Goal: Task Accomplishment & Management: Manage account settings

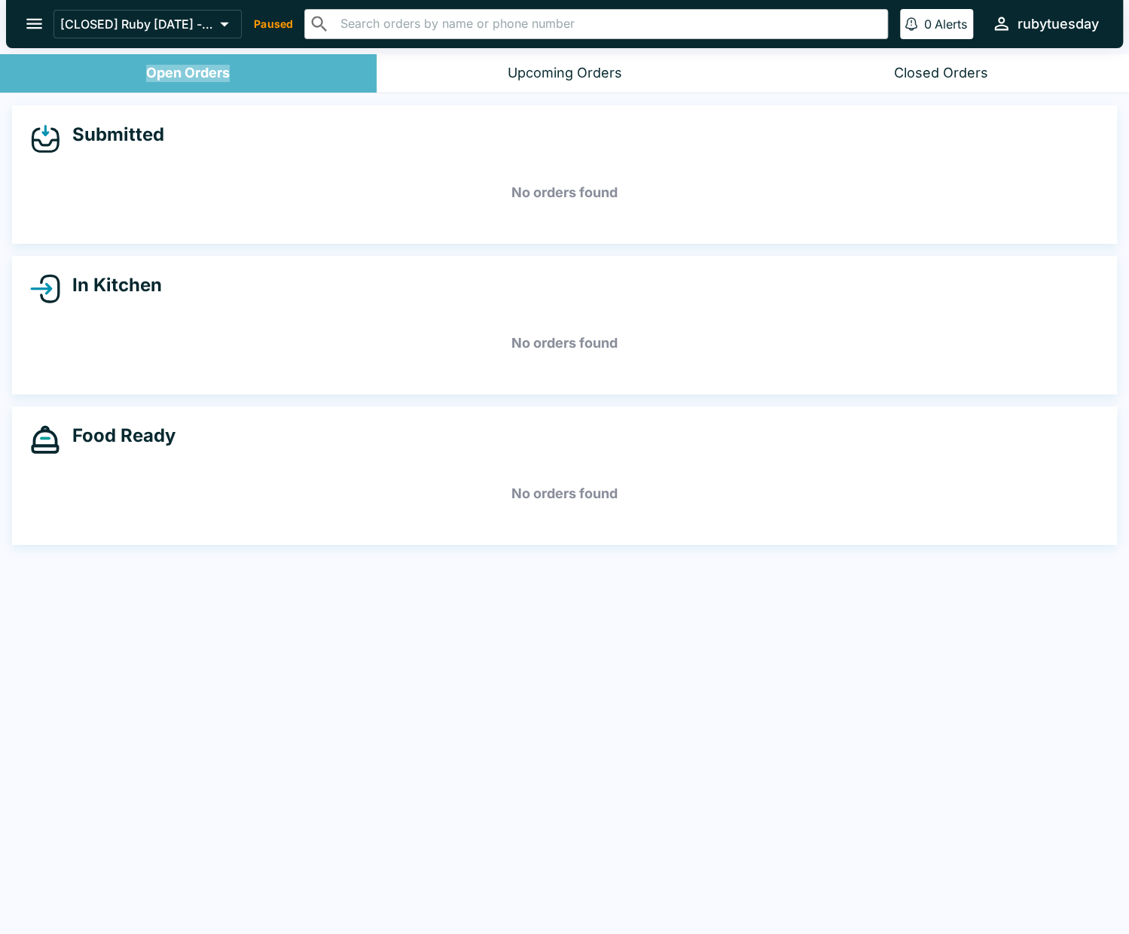
click at [180, 72] on div "Open Orders" at bounding box center [188, 73] width 84 height 17
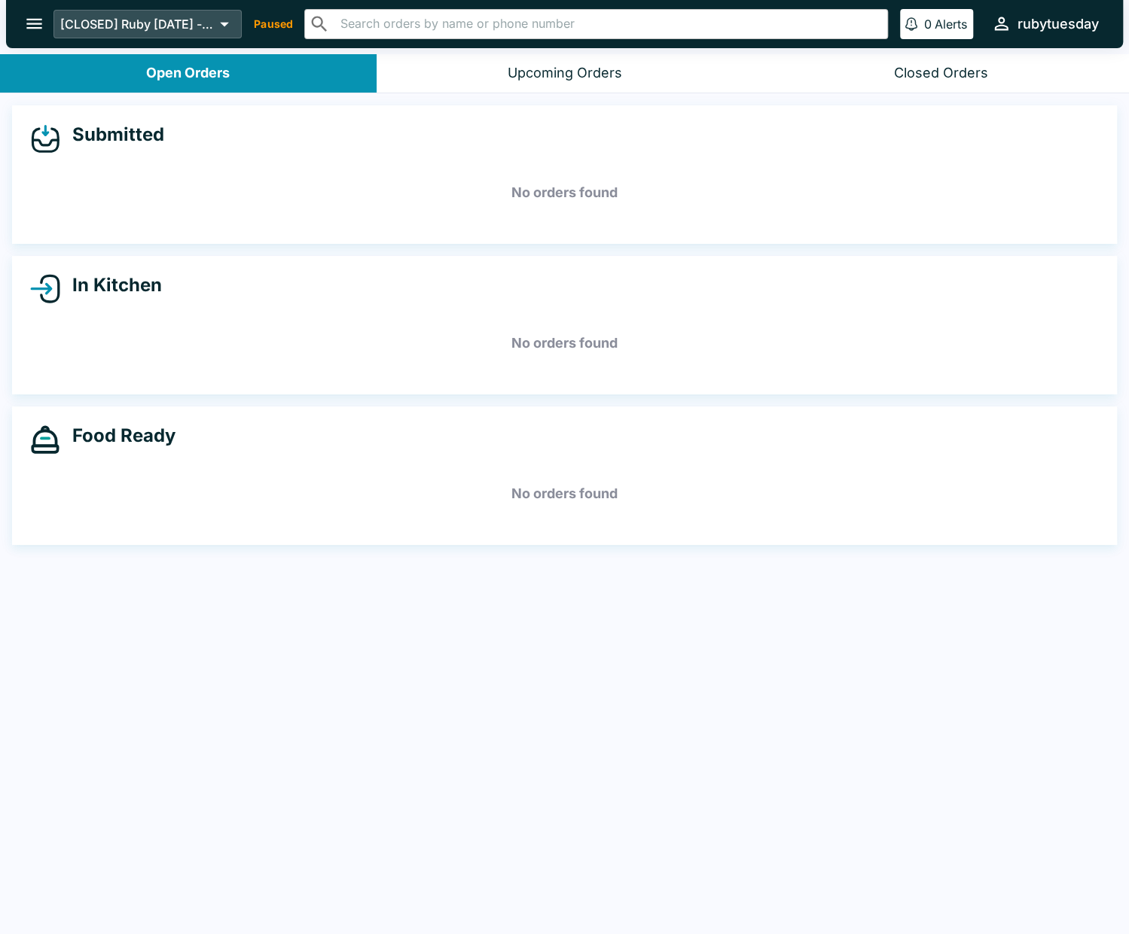
click at [211, 26] on p "[CLOSED] Ruby [DATE] - Mililani" at bounding box center [137, 24] width 154 height 15
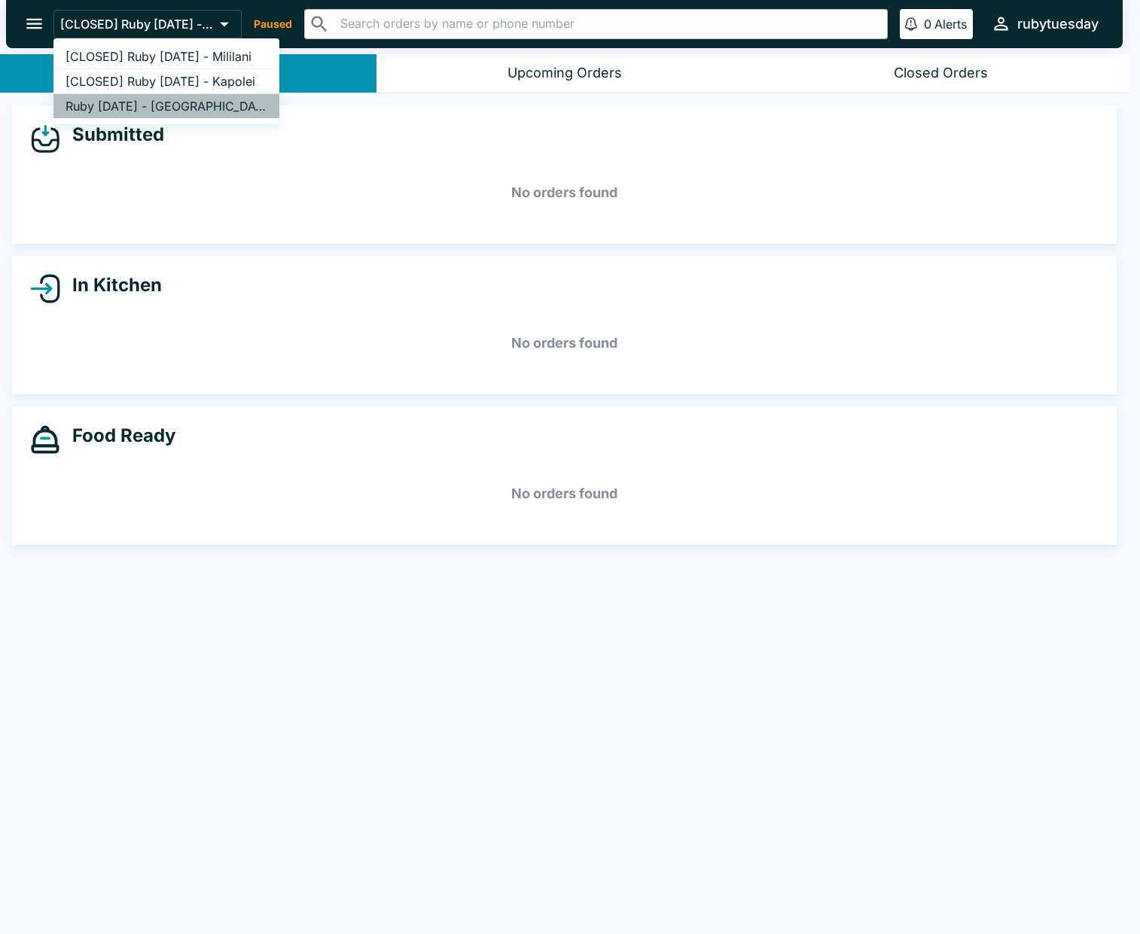
click at [215, 111] on span "Ruby [DATE] - [GEOGRAPHIC_DATA]" at bounding box center [167, 106] width 202 height 15
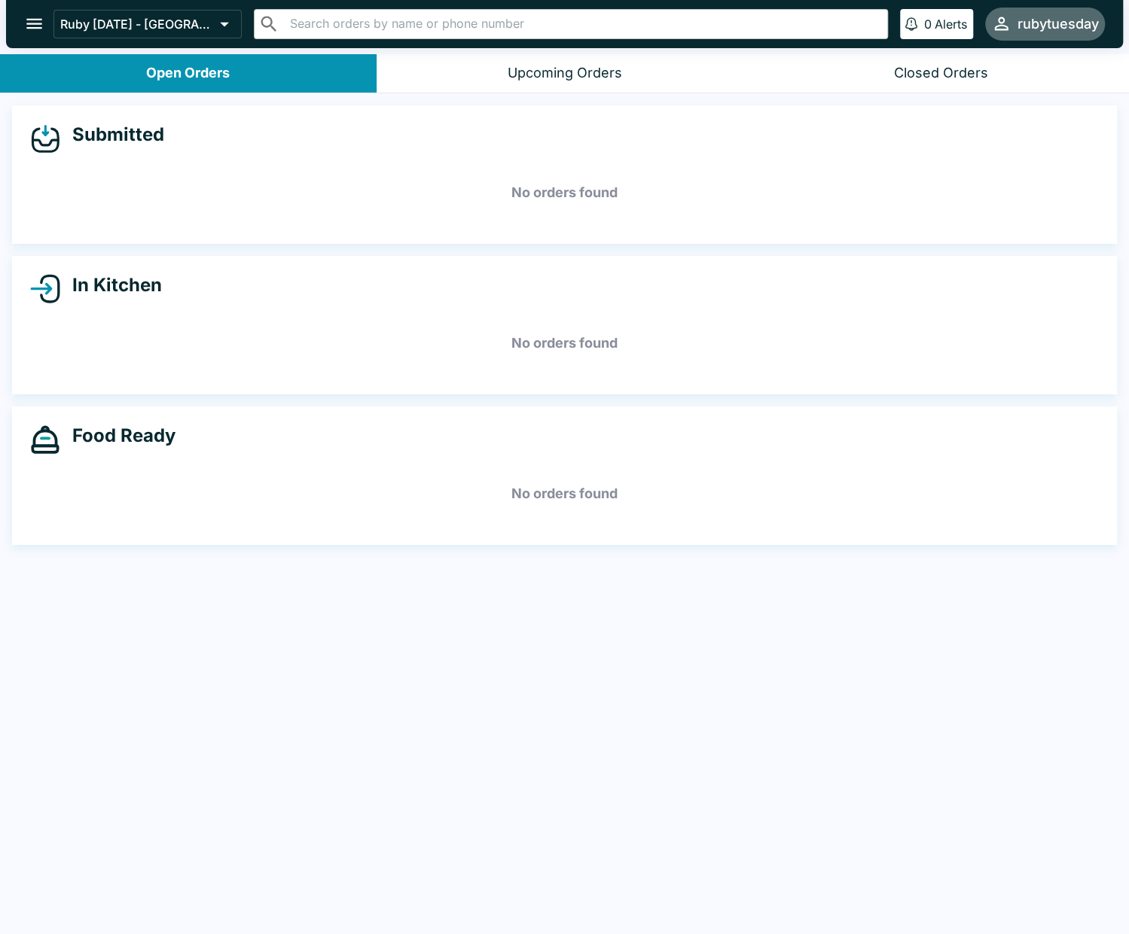
click at [1070, 26] on div "rubytuesday" at bounding box center [1057, 24] width 81 height 18
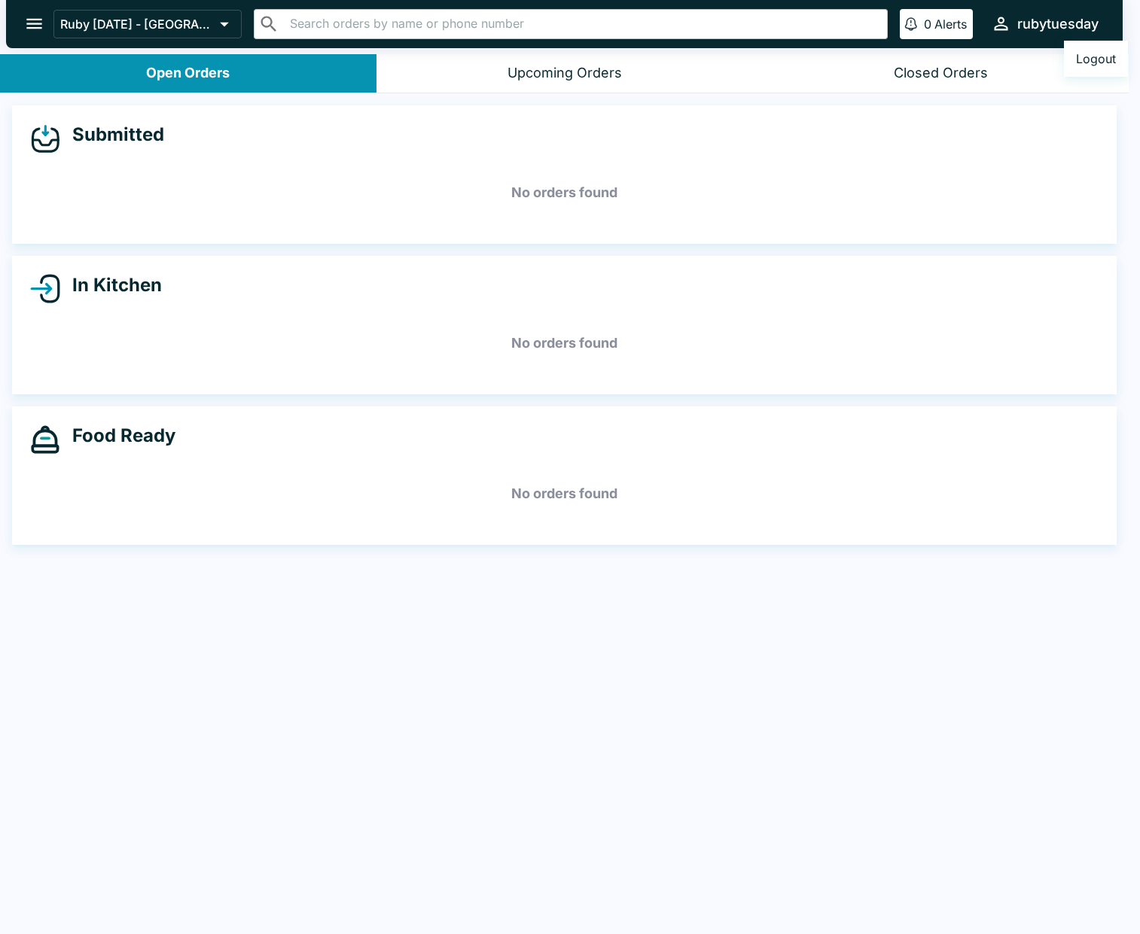
click at [44, 25] on div at bounding box center [570, 467] width 1140 height 934
click at [34, 25] on icon "open drawer" at bounding box center [34, 24] width 20 height 20
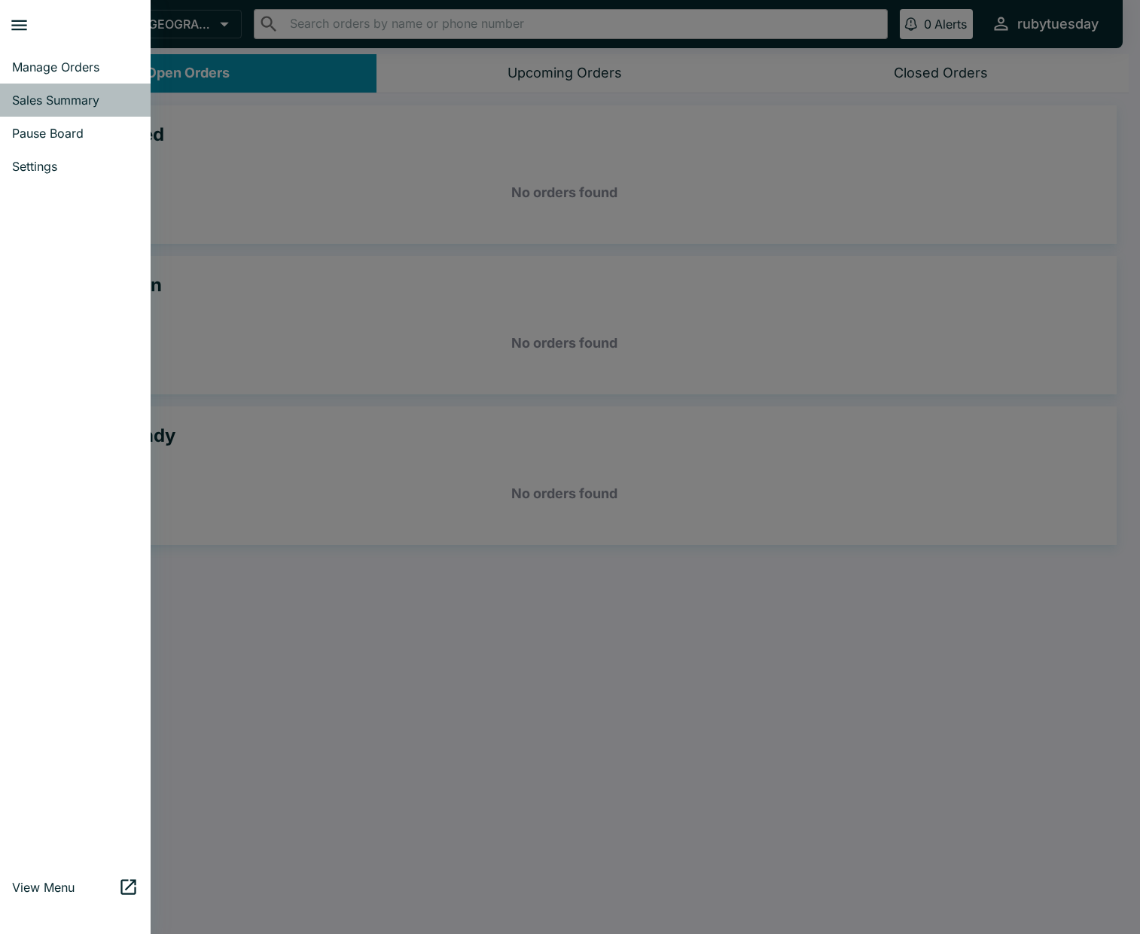
click at [33, 97] on span "Sales Summary" at bounding box center [75, 100] width 126 height 15
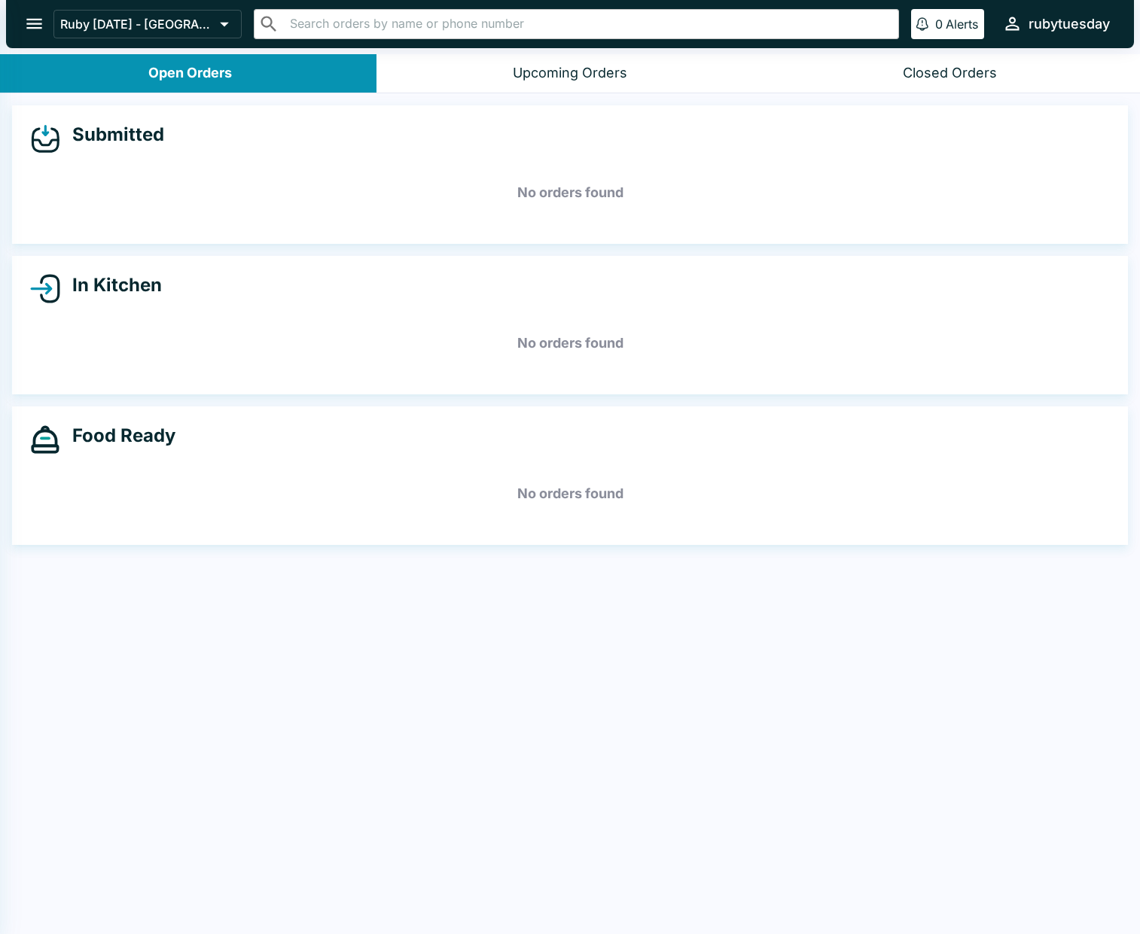
select select "03:00"
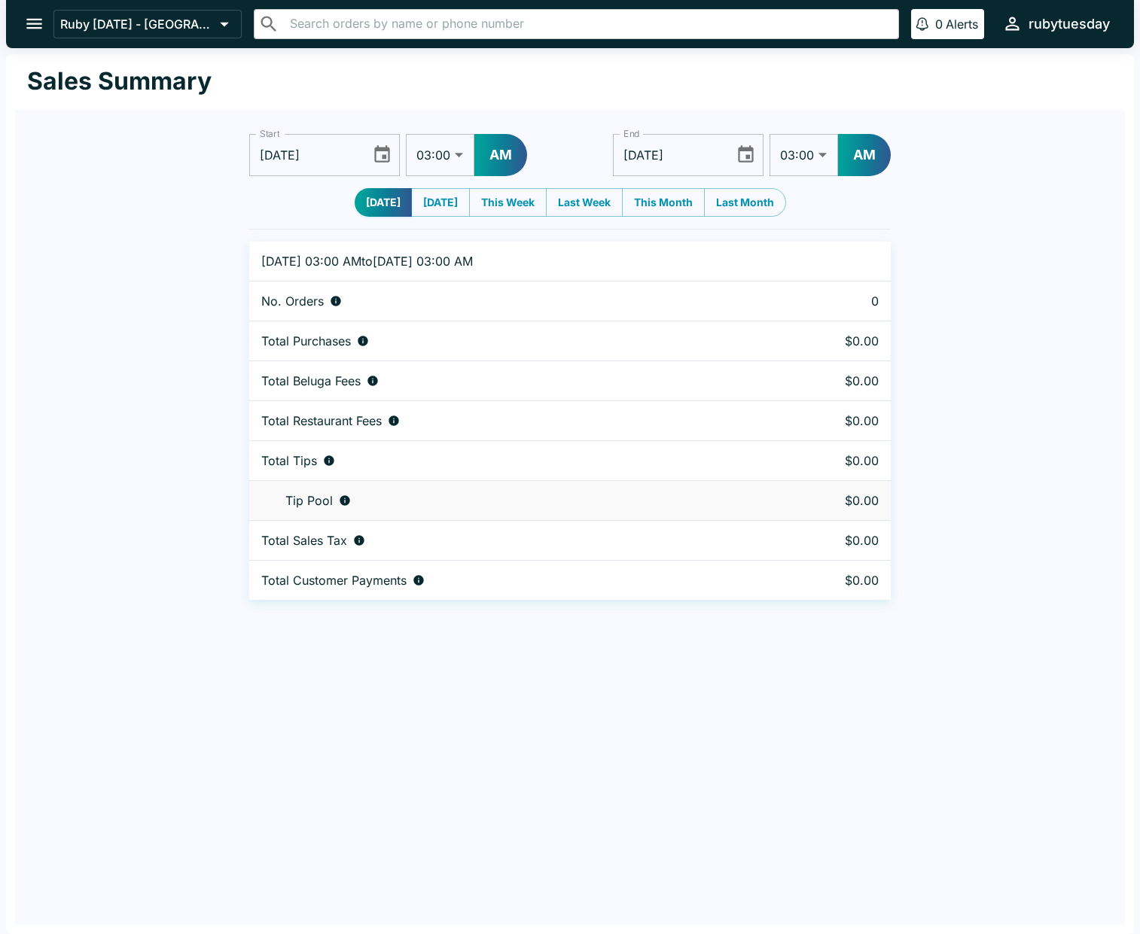
click at [379, 158] on icon "Choose date, selected date is Sep 12, 2025" at bounding box center [382, 155] width 20 height 20
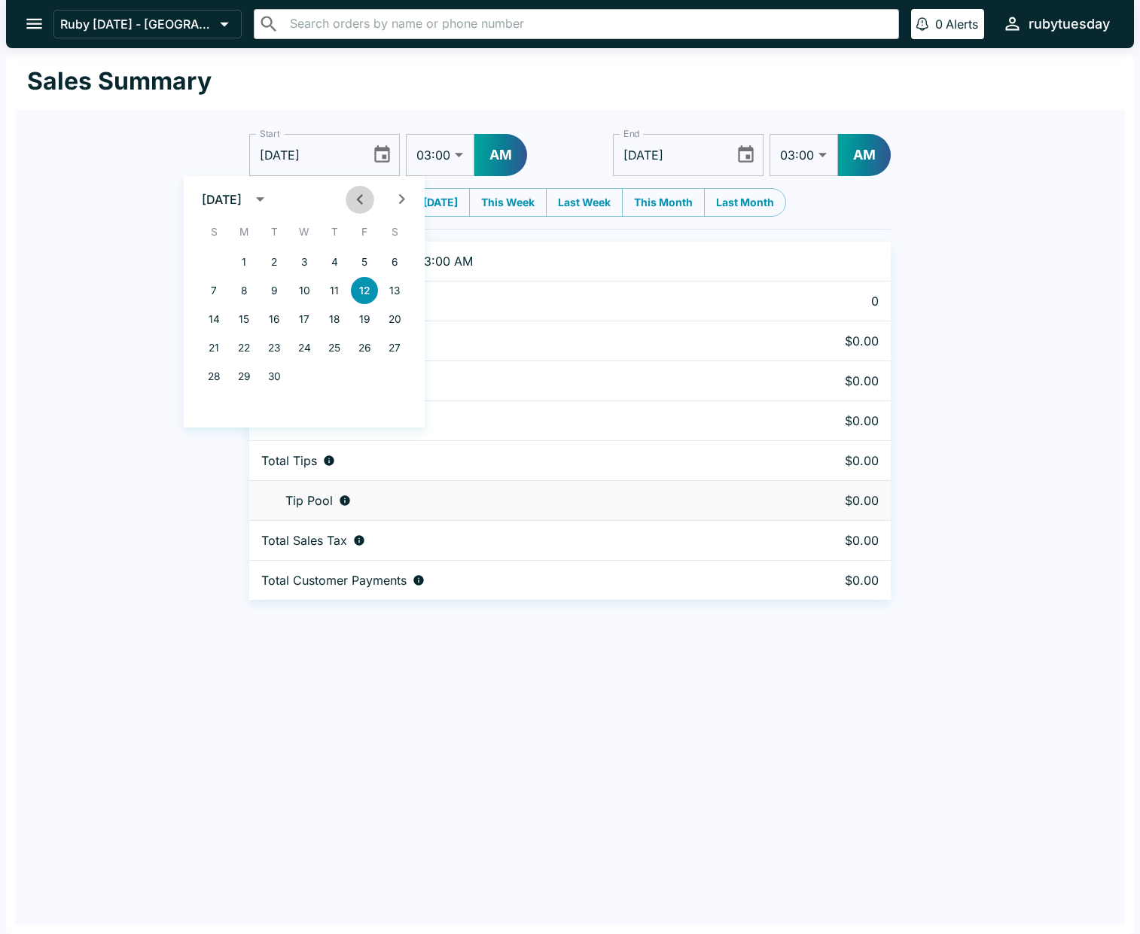
click at [358, 200] on icon "Previous month" at bounding box center [359, 199] width 6 height 11
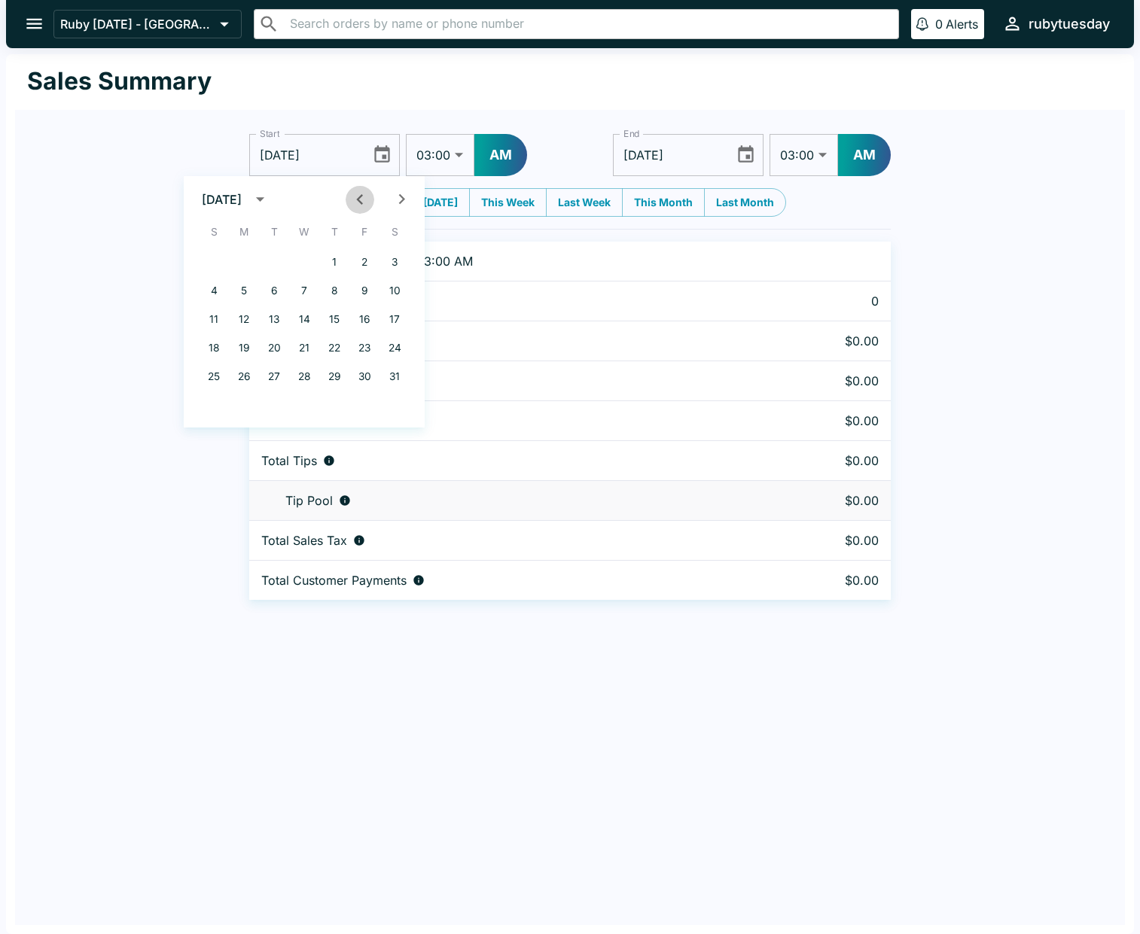
click at [358, 200] on icon "Previous month" at bounding box center [359, 199] width 6 height 11
click at [358, 200] on icon "Previous month" at bounding box center [359, 199] width 20 height 20
click at [218, 261] on button "1" at bounding box center [213, 261] width 27 height 27
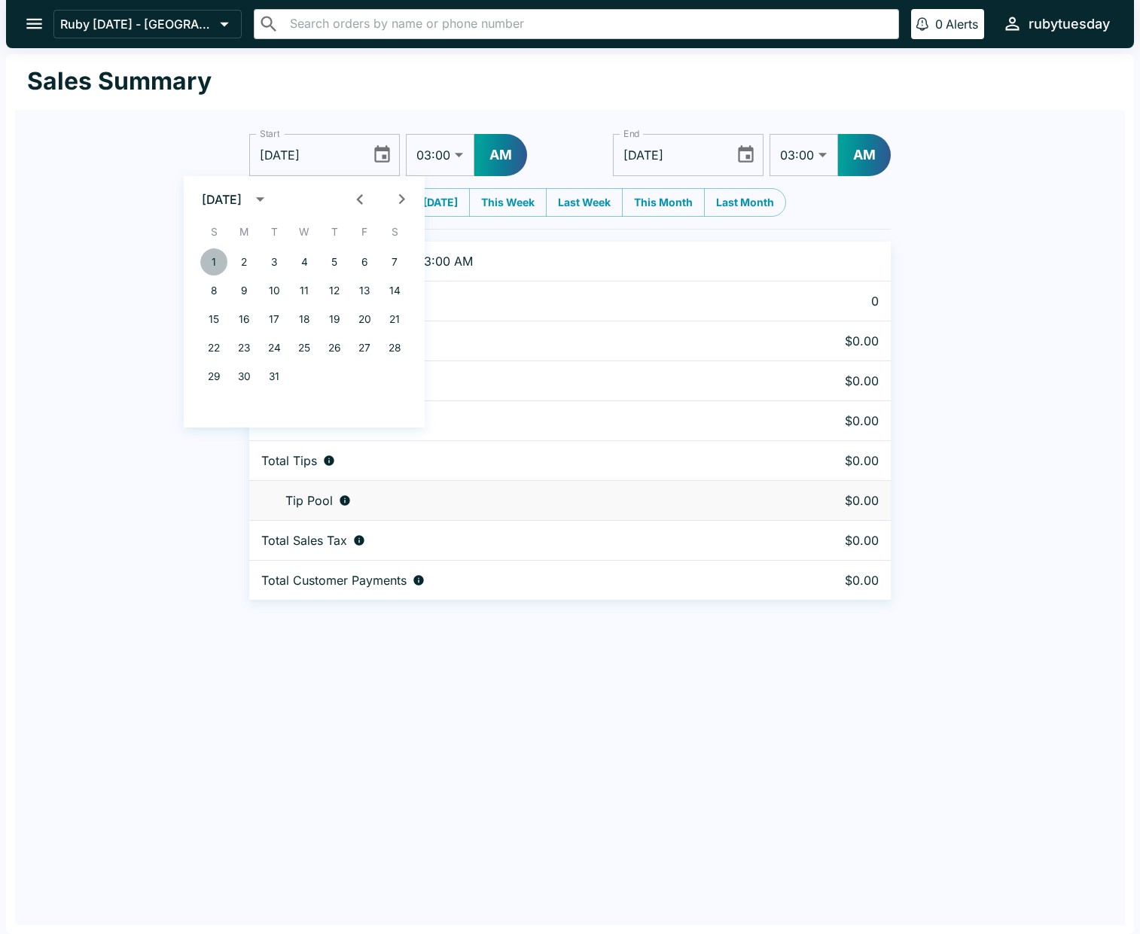
type input "[DATE]"
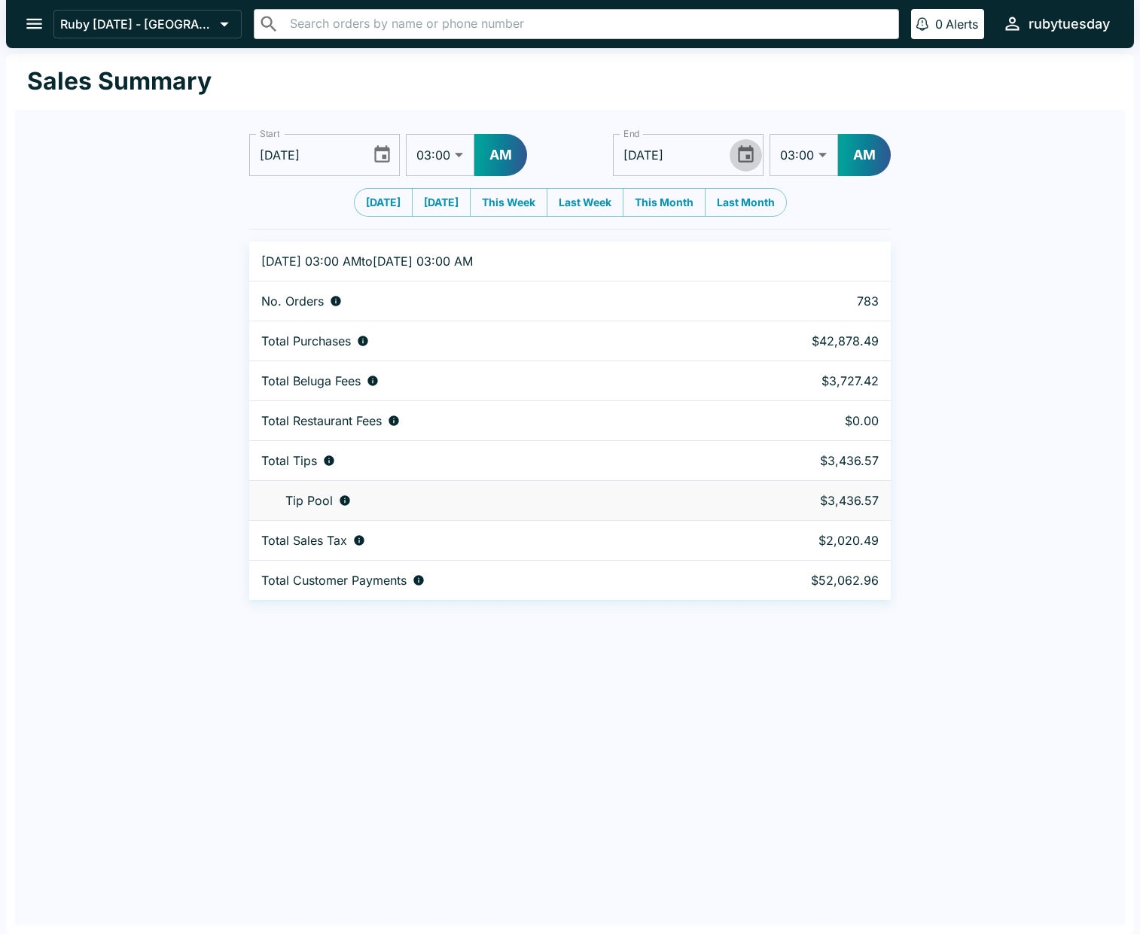
click at [740, 153] on icon "Choose date, selected date is Sep 13, 2025" at bounding box center [746, 155] width 20 height 20
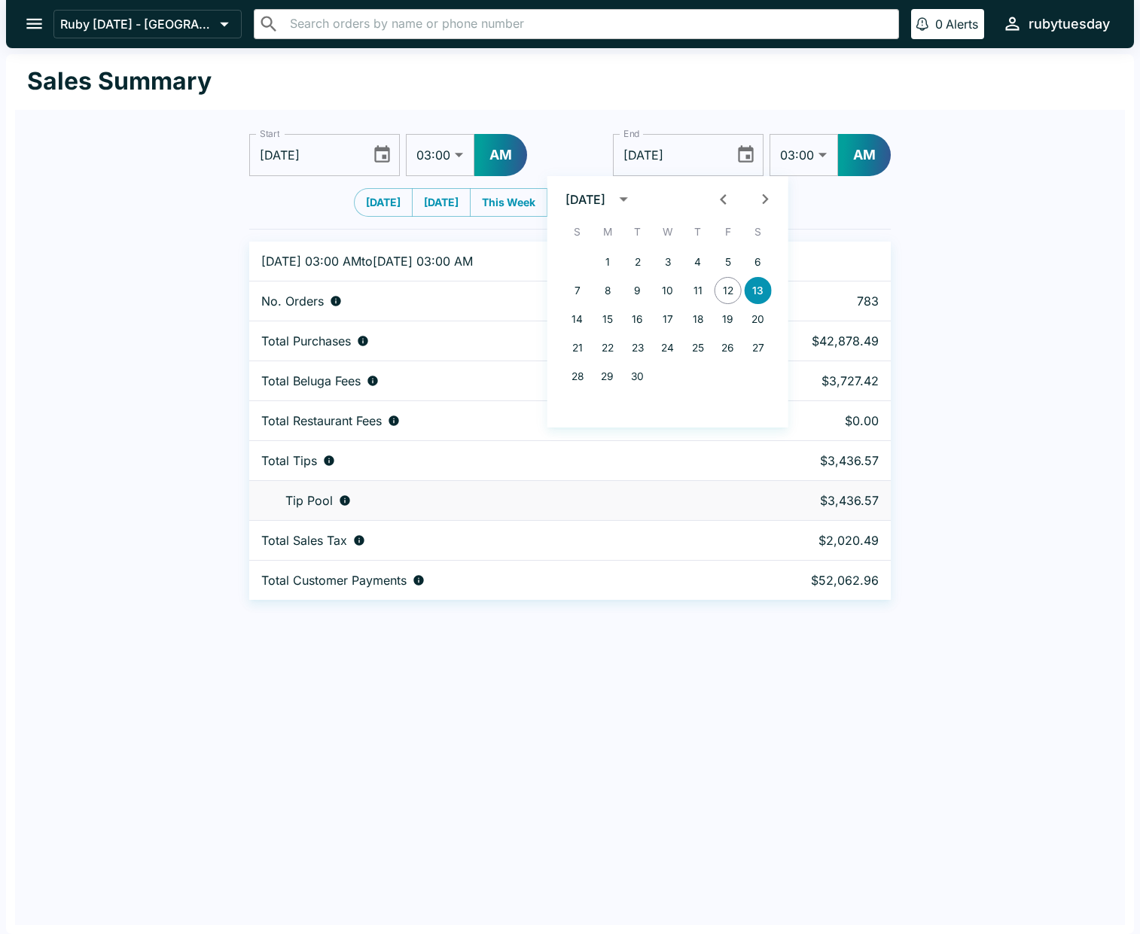
click at [693, 164] on input "[DATE]" at bounding box center [668, 155] width 111 height 42
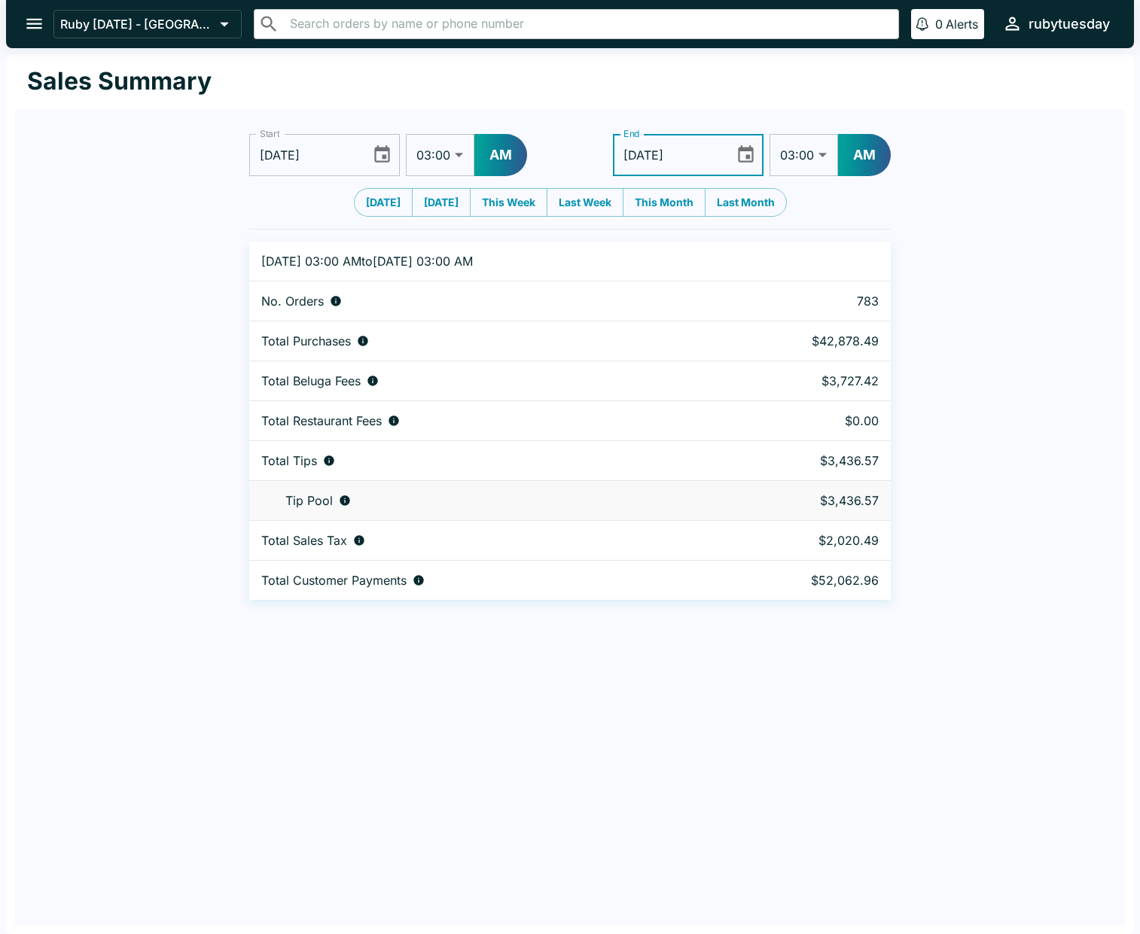
click at [695, 160] on input "[DATE]" at bounding box center [668, 155] width 111 height 42
drag, startPoint x: 695, startPoint y: 160, endPoint x: 609, endPoint y: 158, distance: 85.9
click at [609, 158] on div "Start [DATE] Start 01:00 01:30 02:00 02:30 03:00 03:30 04:00 04:30 05:00 05:30 …" at bounding box center [570, 149] width 642 height 54
type input "[DATE]"
click at [950, 215] on div "Start [DATE] Start 01:00 01:30 02:00 02:30 03:00 03:30 04:00 04:30 05:00 05:30 …" at bounding box center [570, 355] width 1110 height 490
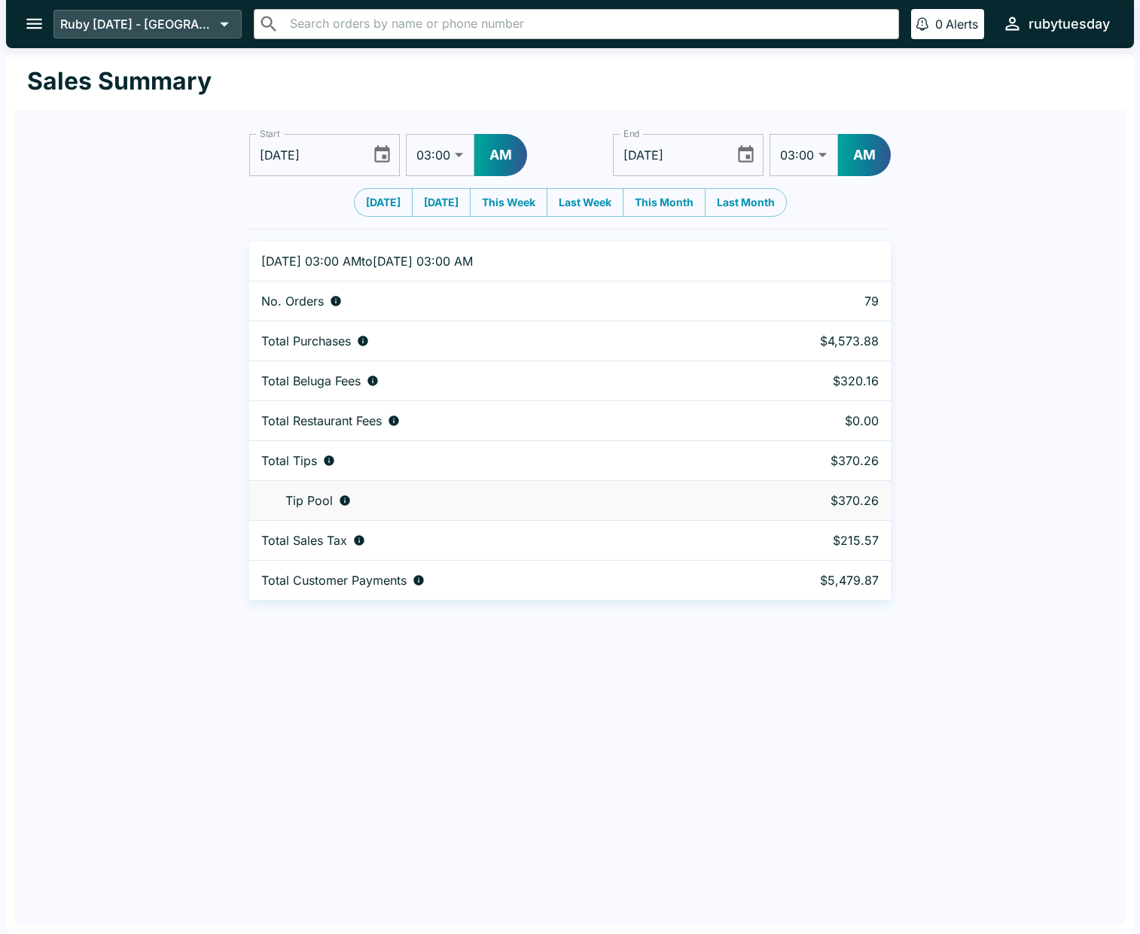
click at [233, 26] on icon at bounding box center [224, 24] width 21 height 21
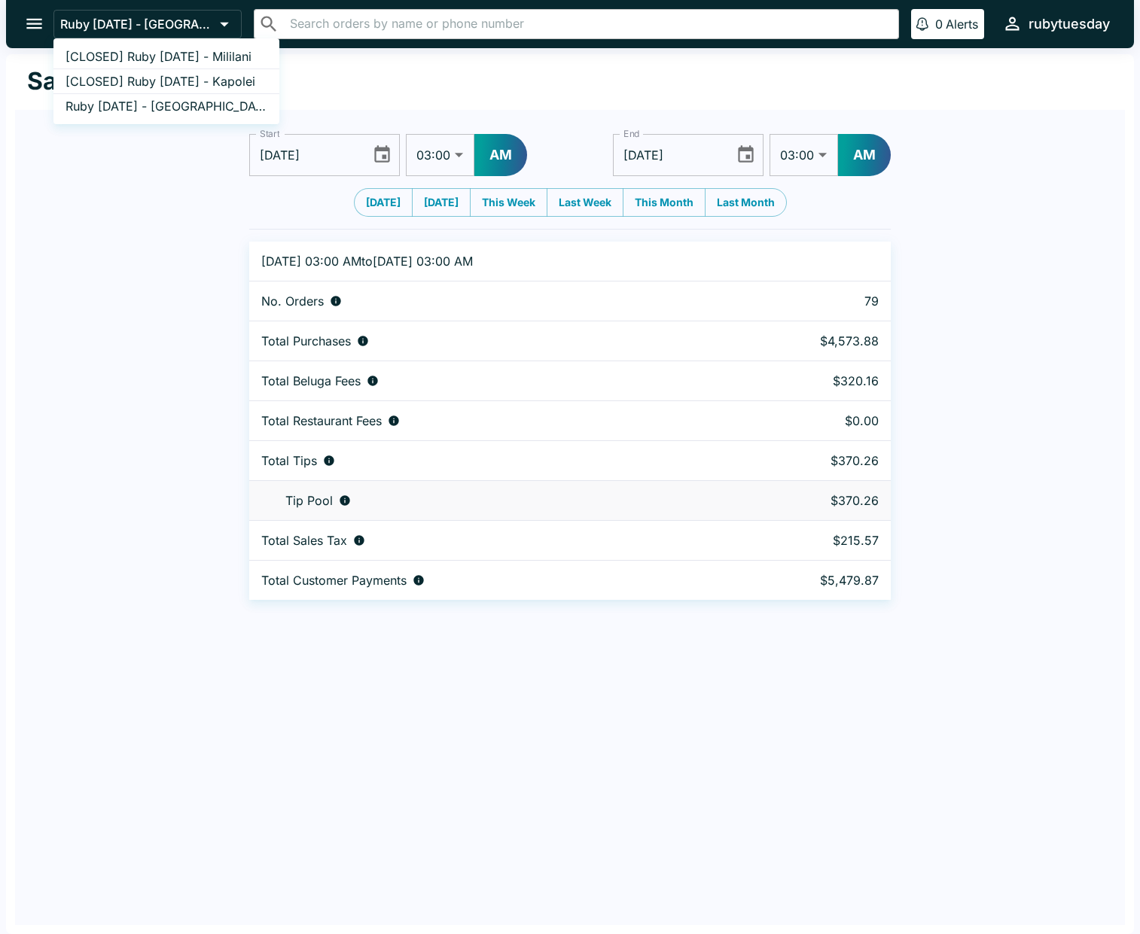
click at [38, 31] on div at bounding box center [570, 467] width 1140 height 934
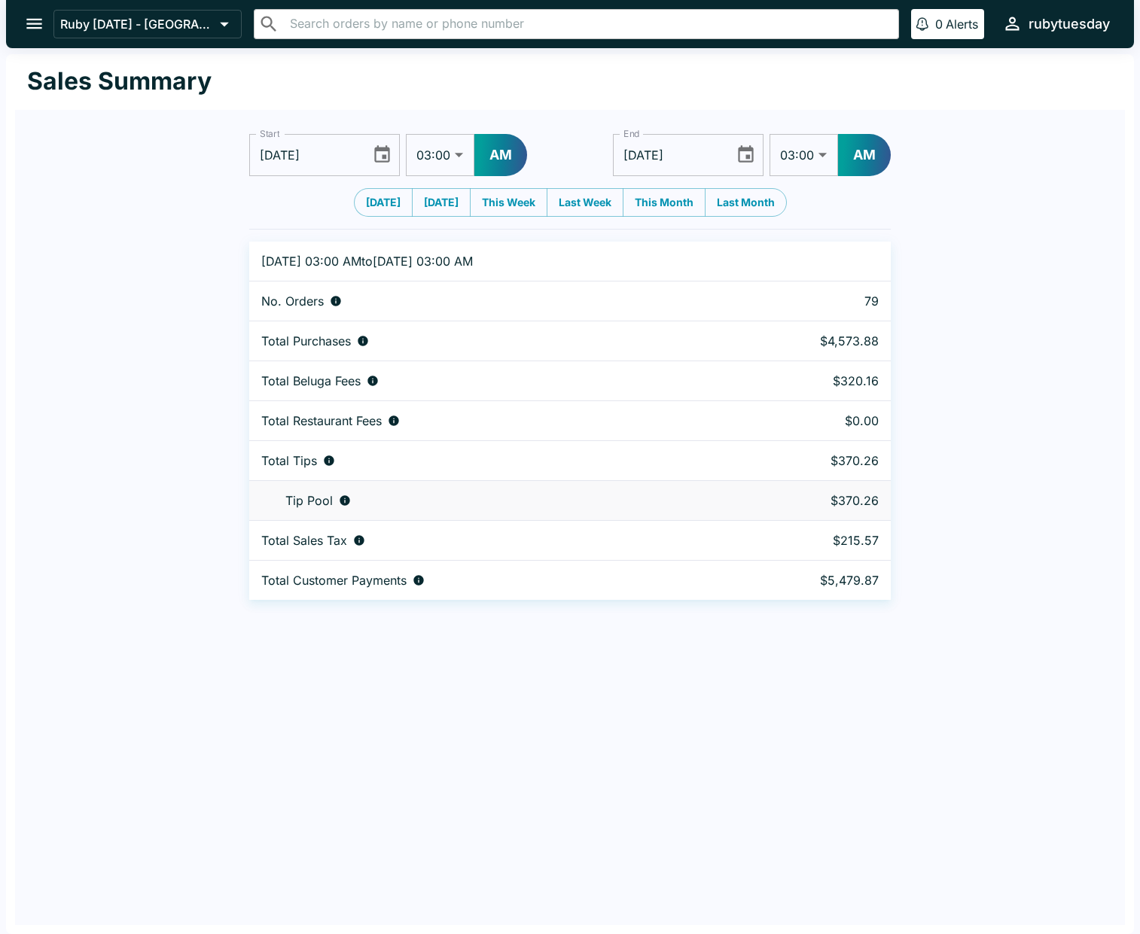
click at [38, 31] on icon "open drawer" at bounding box center [34, 24] width 20 height 20
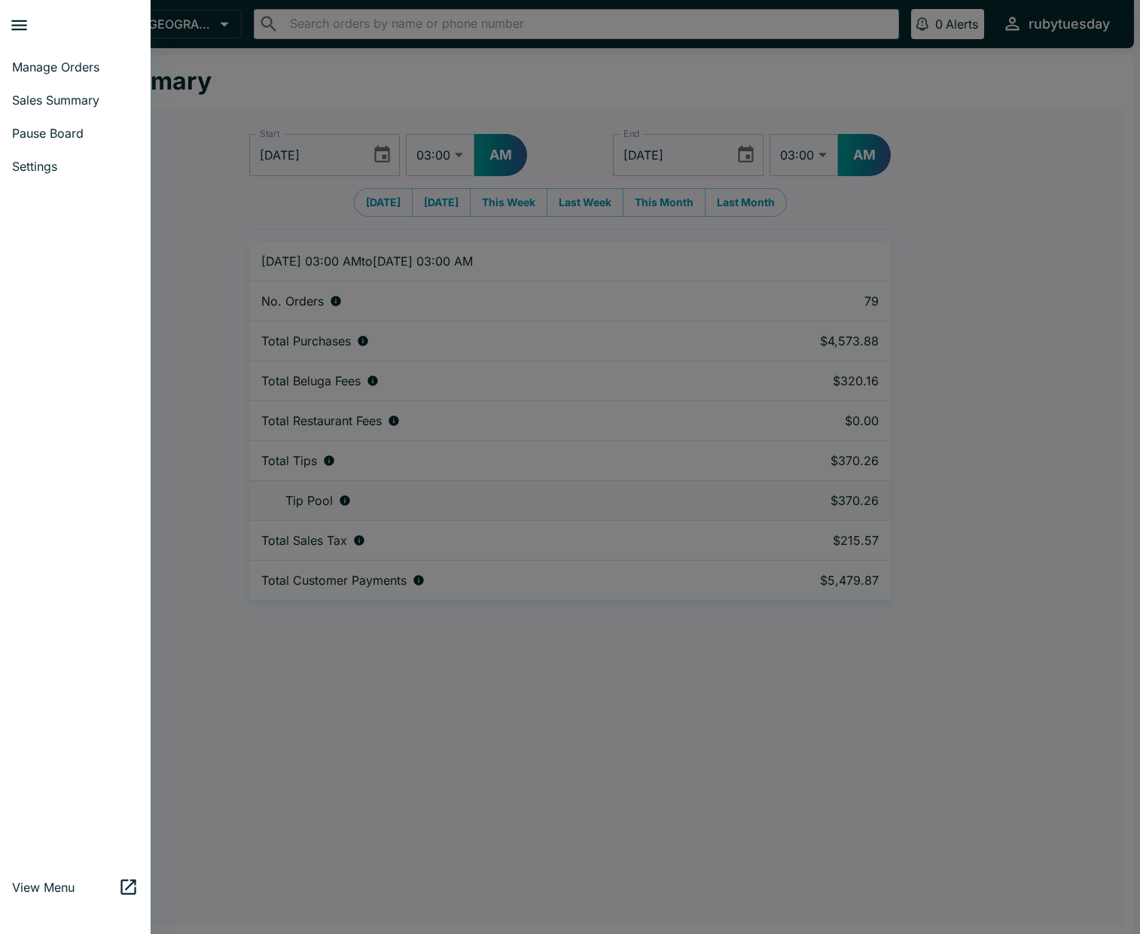
click at [272, 115] on div at bounding box center [570, 467] width 1140 height 934
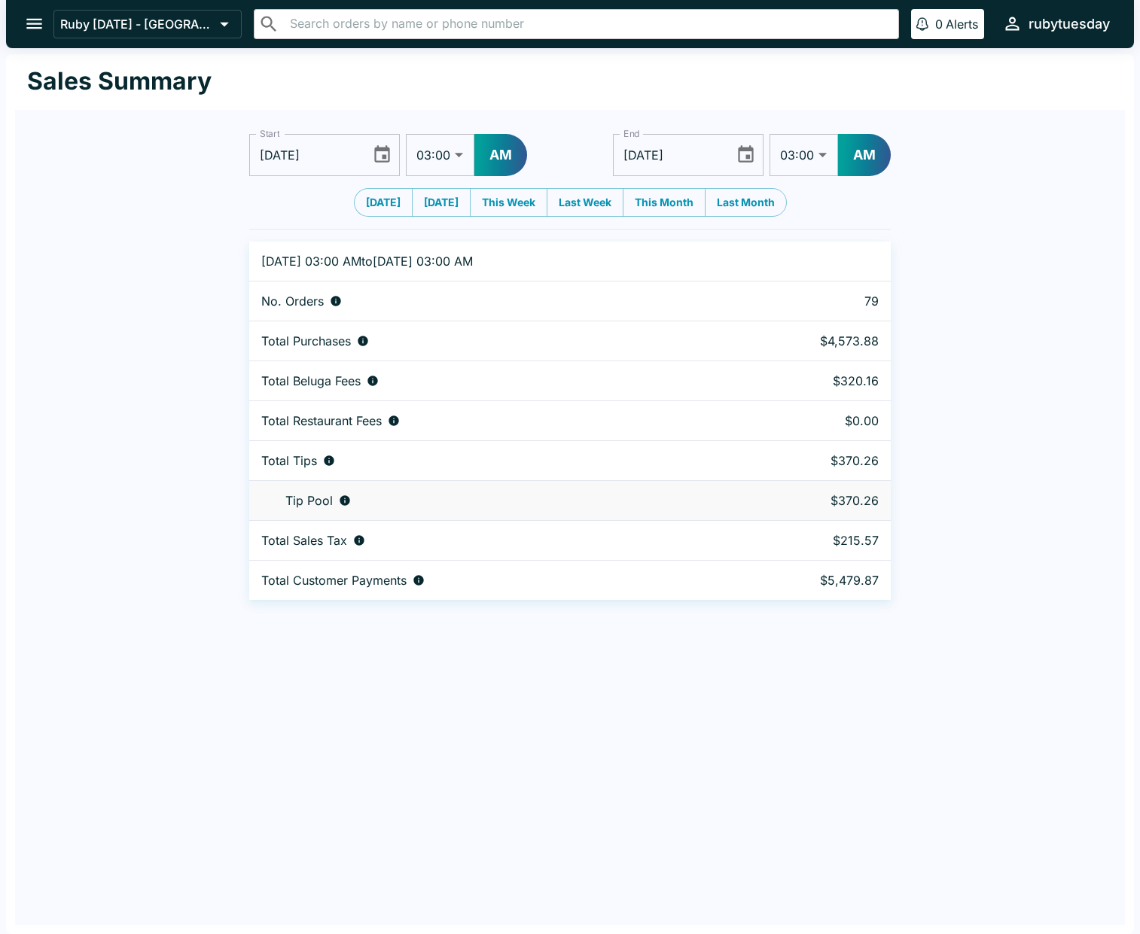
click at [1089, 37] on button "rubytuesday" at bounding box center [1056, 24] width 120 height 32
click at [1087, 60] on button "Logout" at bounding box center [1096, 59] width 64 height 24
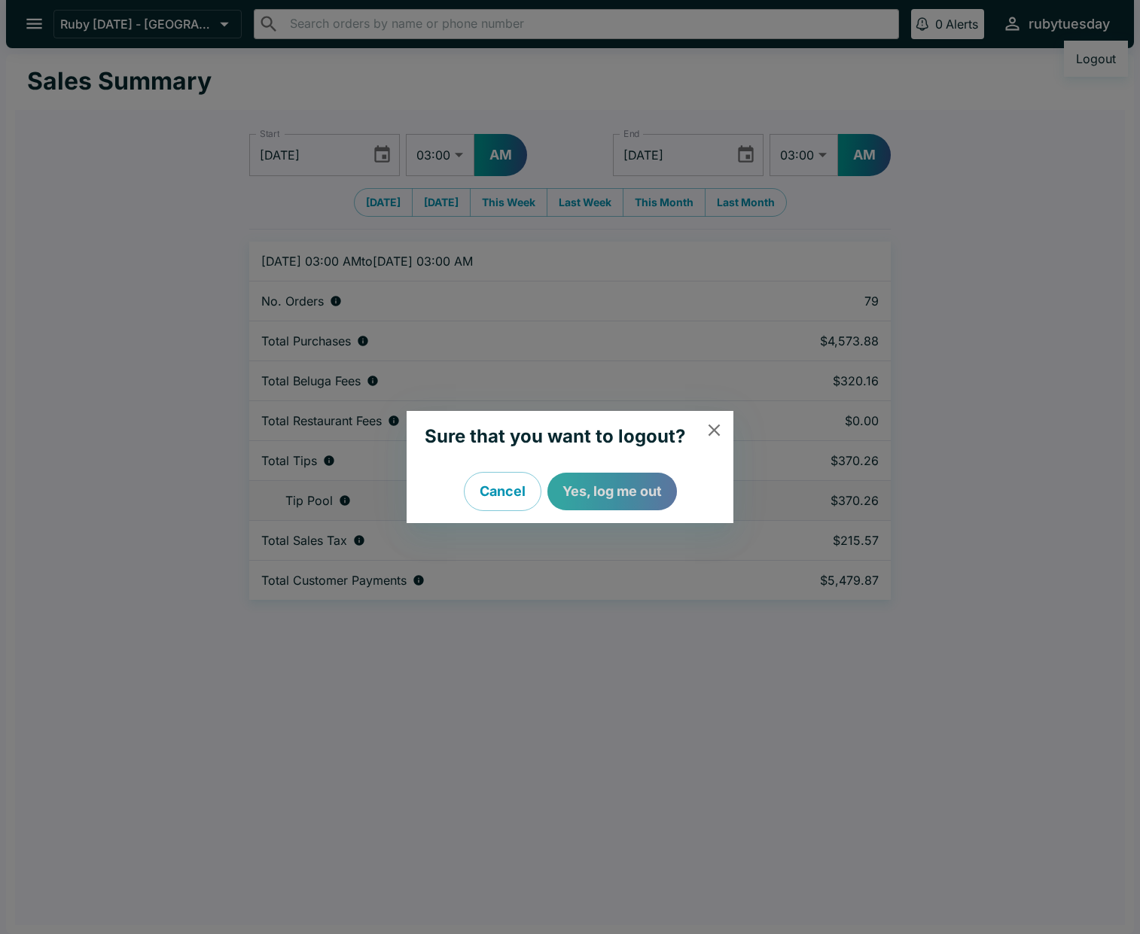
click at [590, 490] on button "Yes, log me out" at bounding box center [612, 492] width 130 height 38
